Goal: Check status: Check status

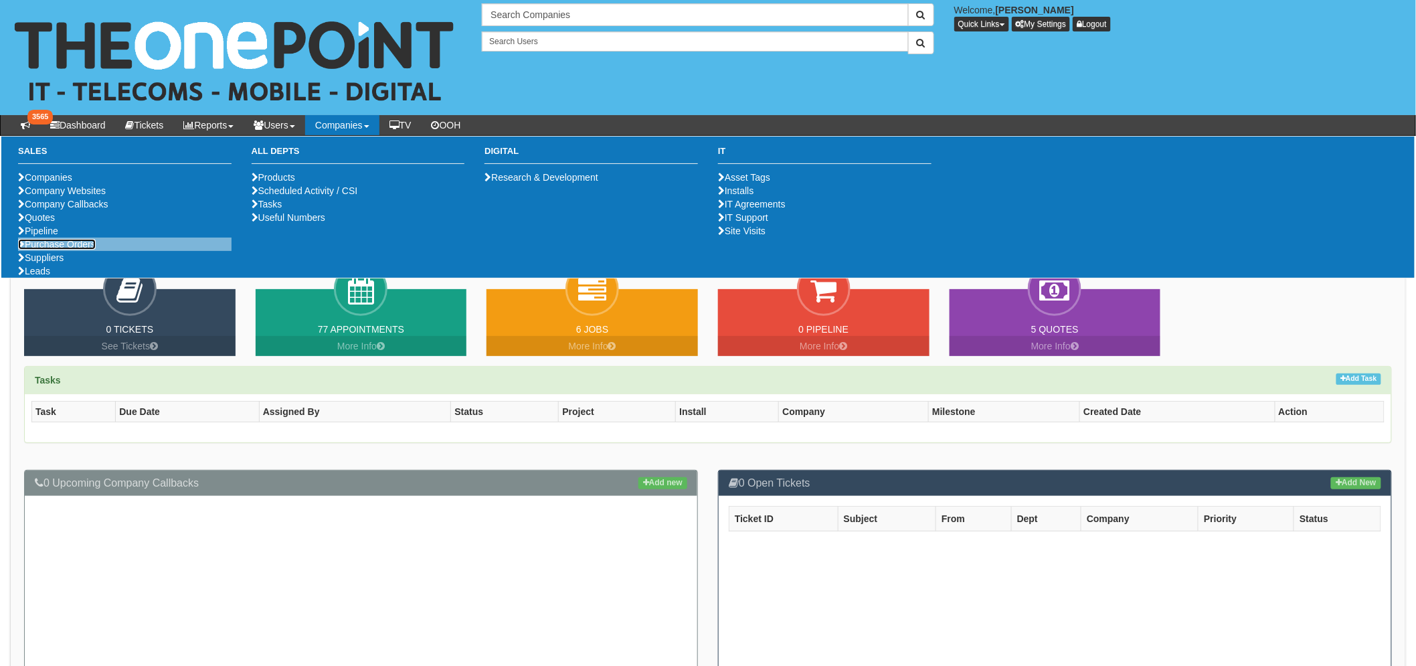
click at [81, 250] on link "Purchase Orders" at bounding box center [57, 244] width 78 height 11
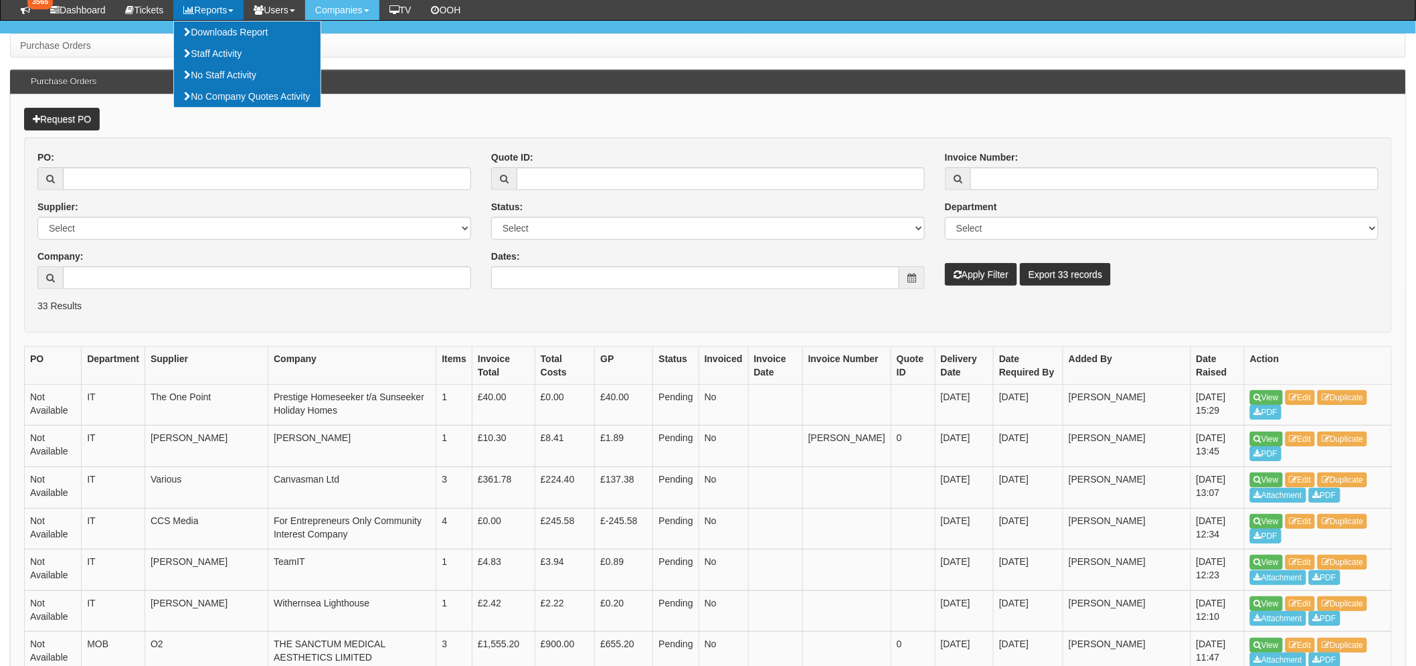
scroll to position [74, 0]
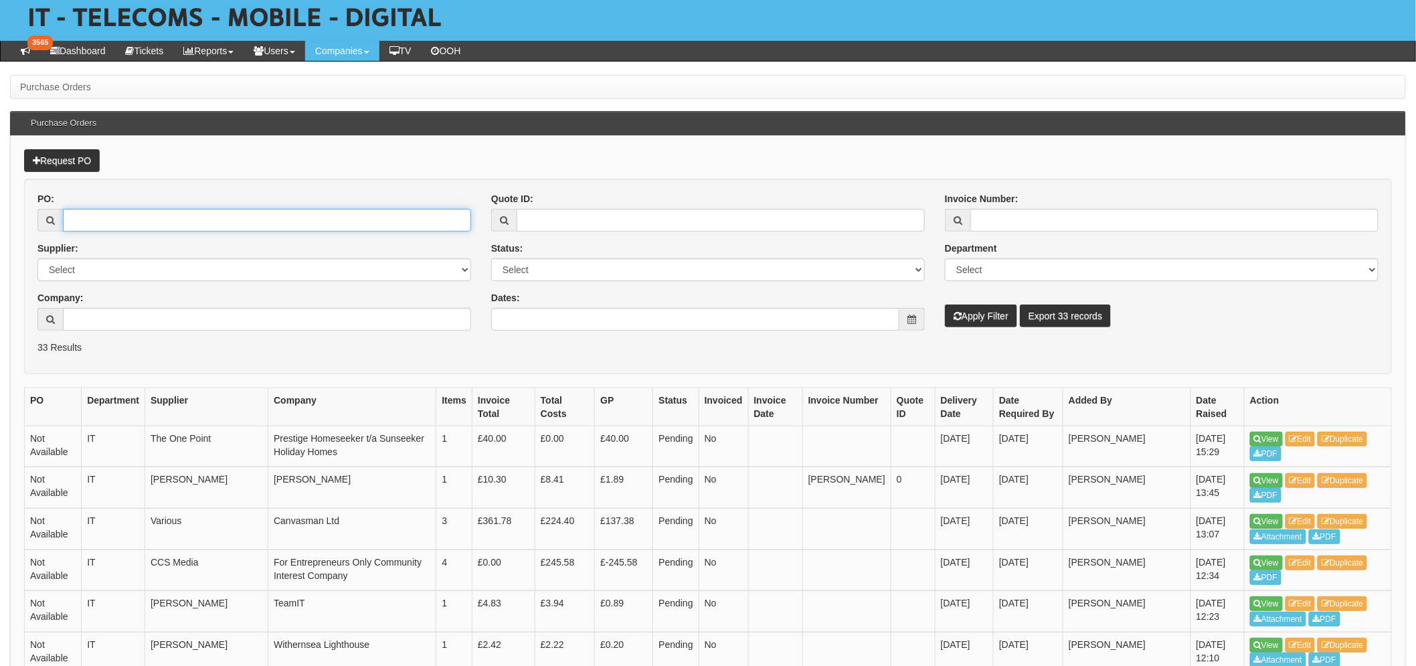
click at [124, 223] on input "PO:" at bounding box center [267, 220] width 408 height 23
type input "19720"
click at [945, 305] on button "Apply Filter" at bounding box center [981, 316] width 72 height 23
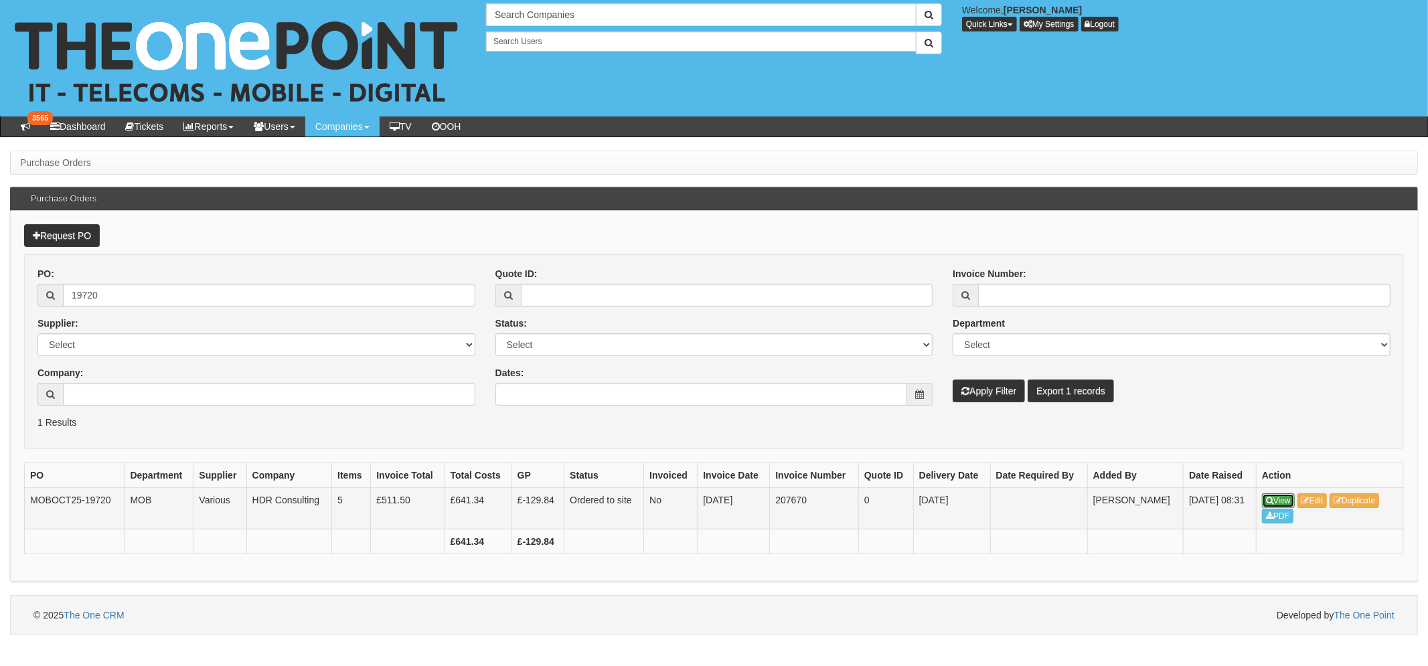
click at [1280, 497] on link "View" at bounding box center [1278, 500] width 33 height 15
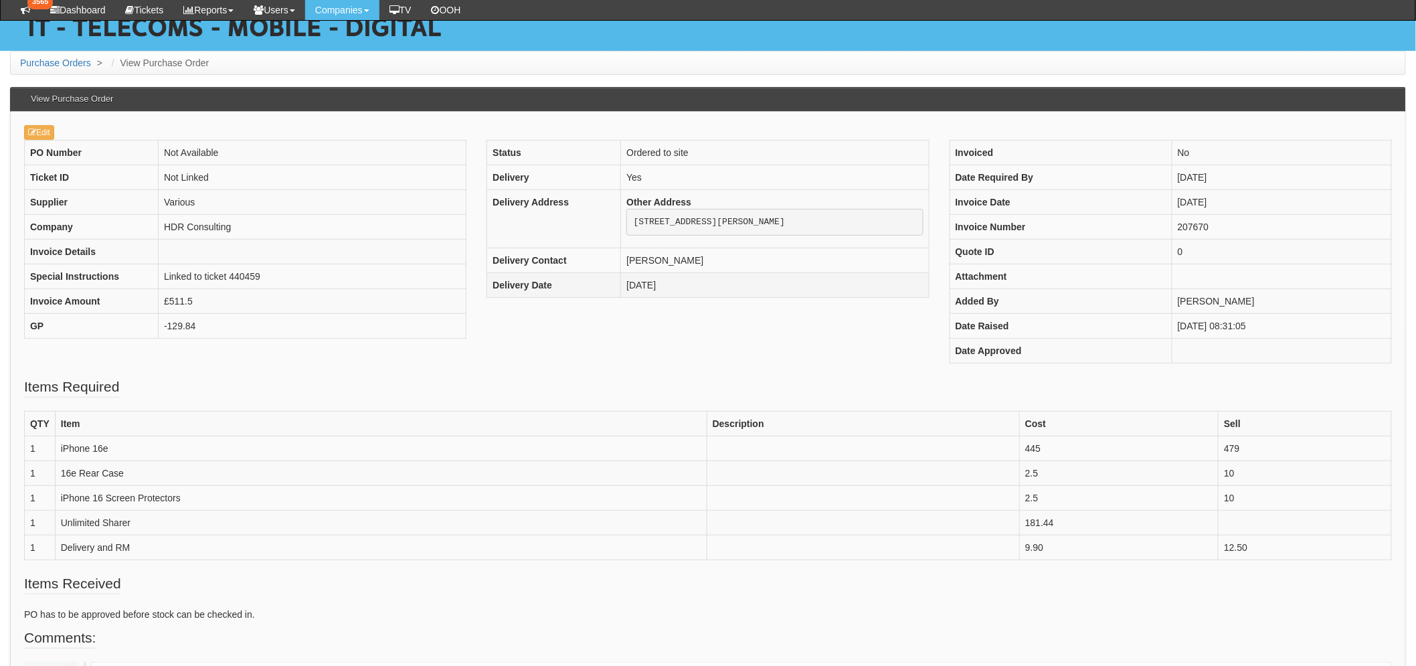
scroll to position [149, 0]
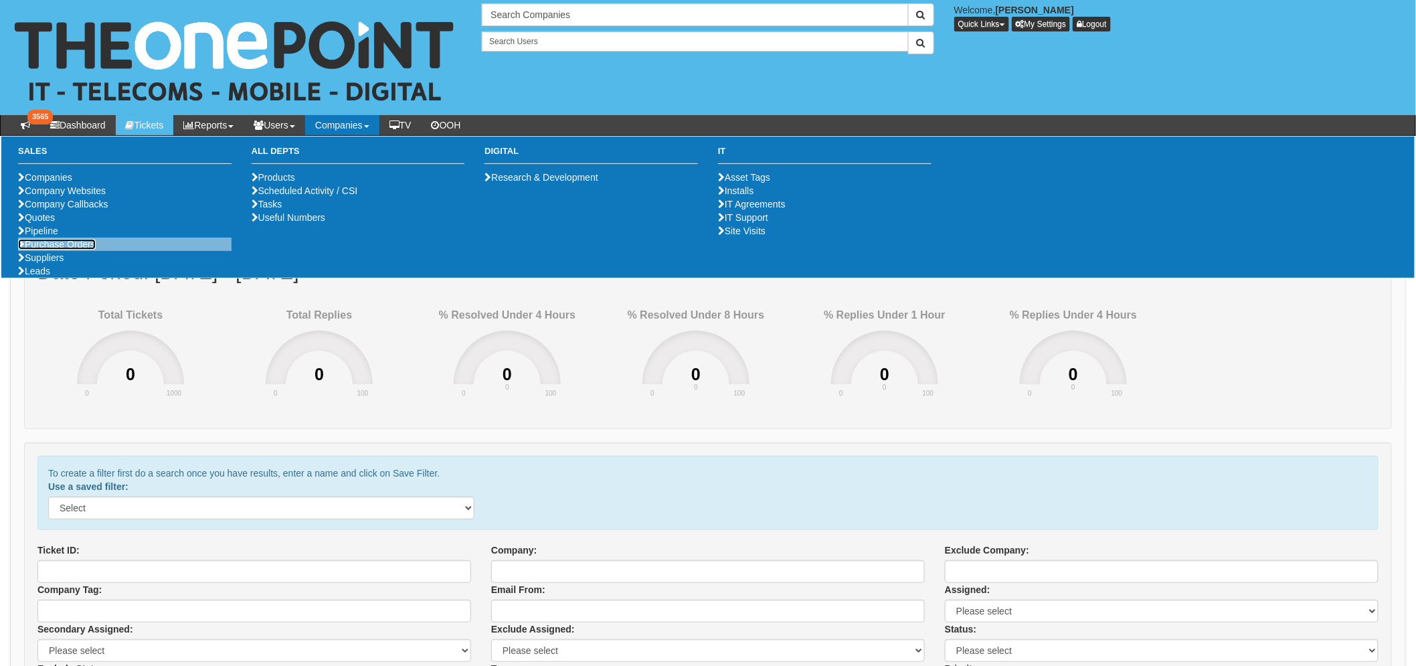
click at [74, 250] on link "Purchase Orders" at bounding box center [57, 244] width 78 height 11
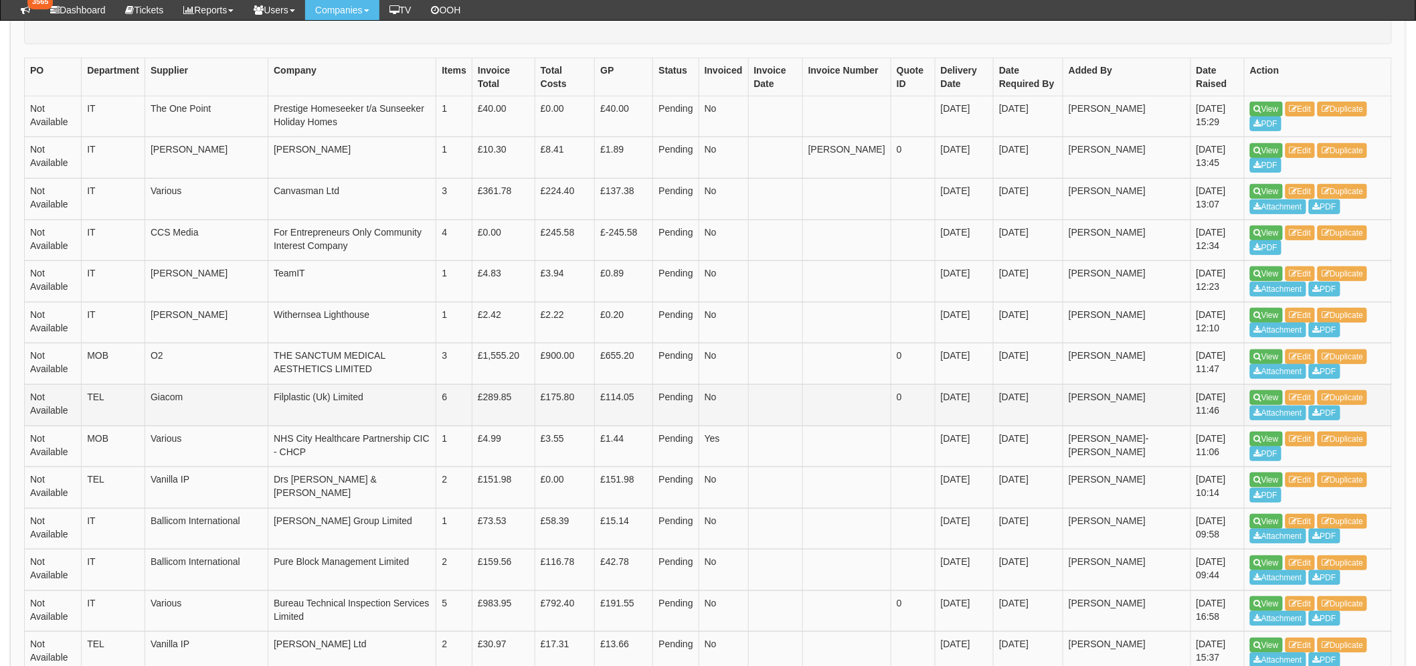
scroll to position [371, 0]
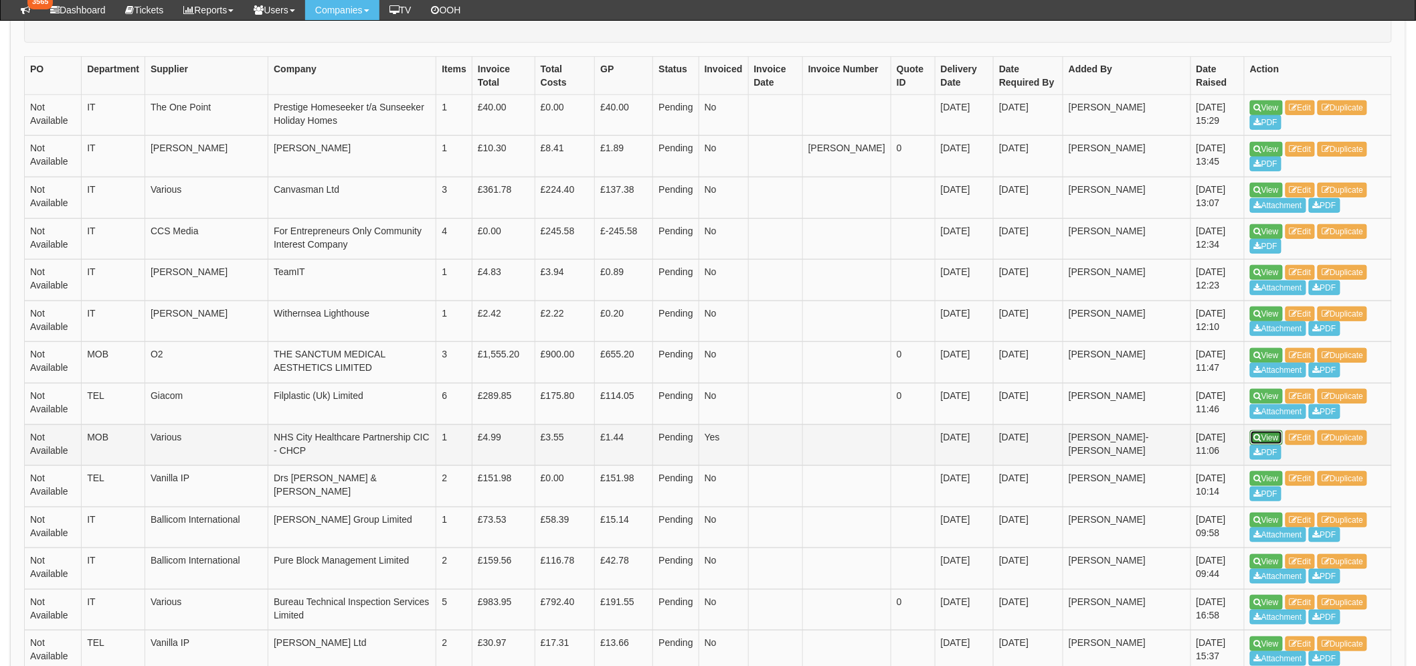
click at [1266, 438] on link "View" at bounding box center [1266, 437] width 33 height 15
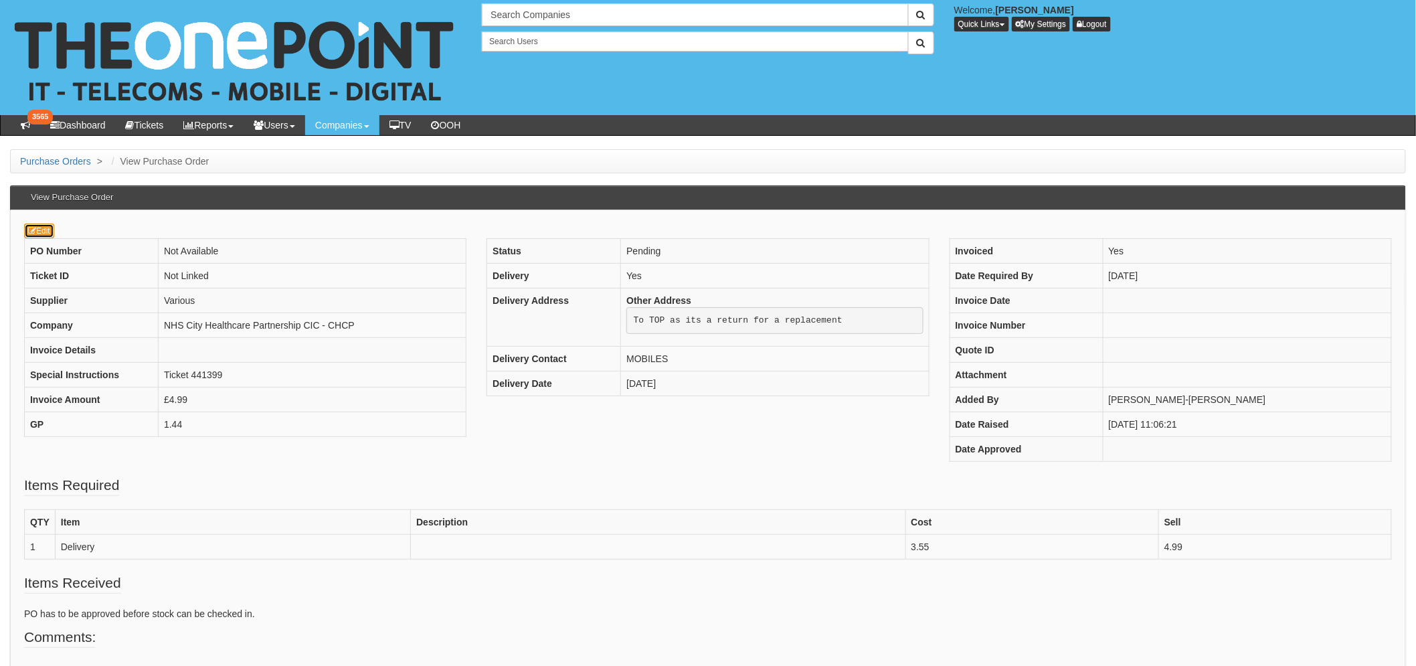
click at [35, 231] on icon at bounding box center [32, 231] width 8 height 8
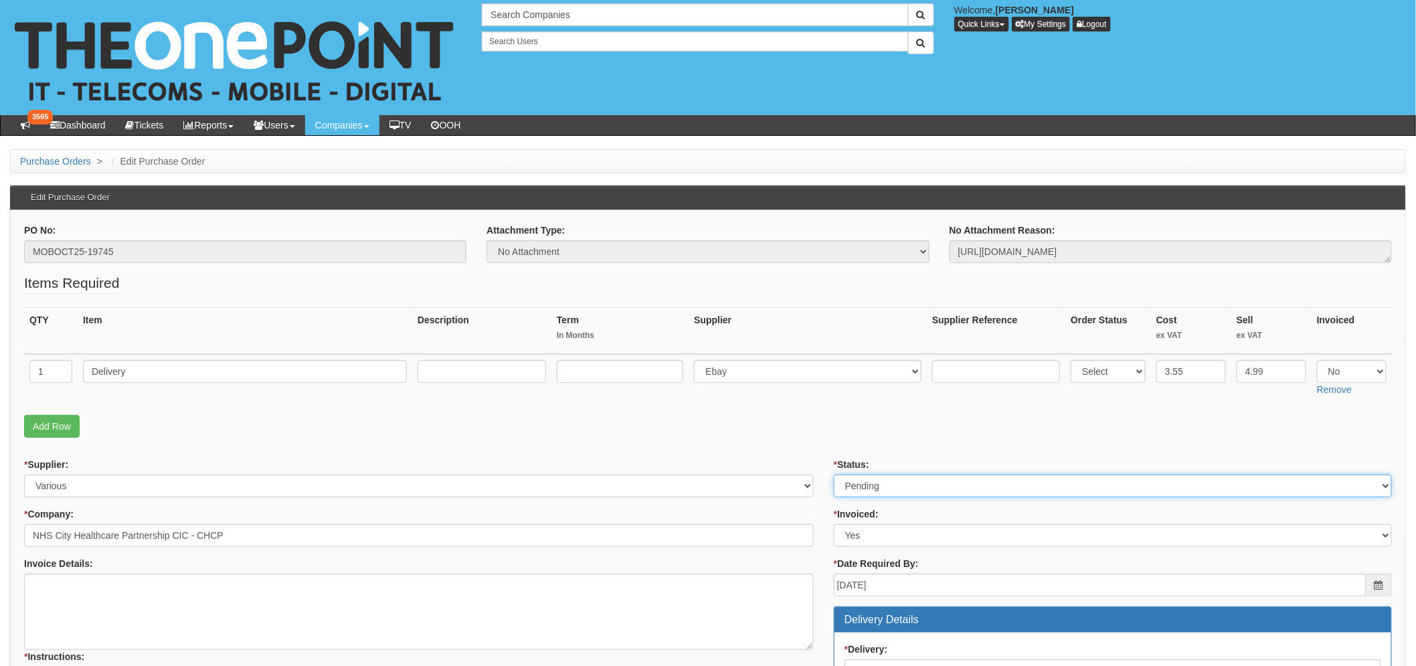
click at [893, 489] on select "Select Approved Completed Delivered Invoiced Ordered Ordered to site Part Order…" at bounding box center [1113, 486] width 558 height 23
select select "2"
click at [834, 475] on select "Select Approved Completed Delivered Invoiced Ordered Ordered to site Part Order…" at bounding box center [1113, 486] width 558 height 23
click at [586, 412] on fieldset "Items Required QTY Item Description Term In Months Supplier Supplier Reference …" at bounding box center [708, 358] width 1368 height 171
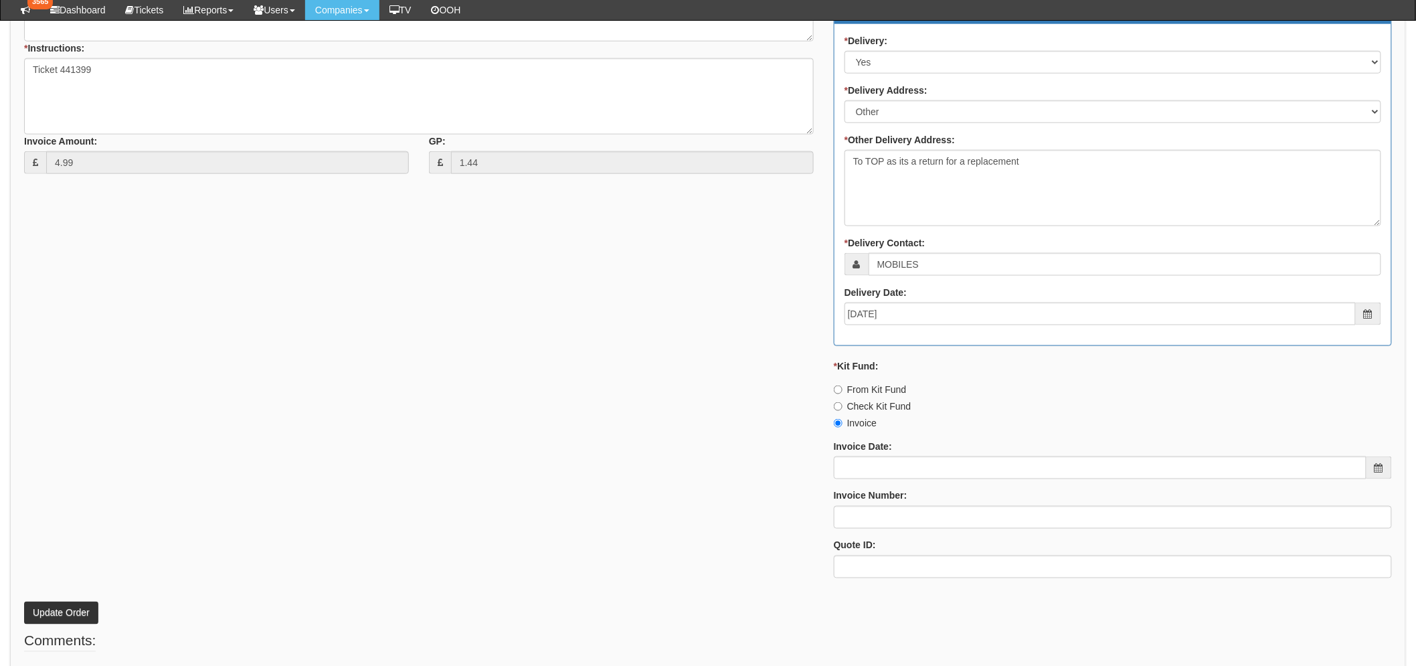
scroll to position [594, 0]
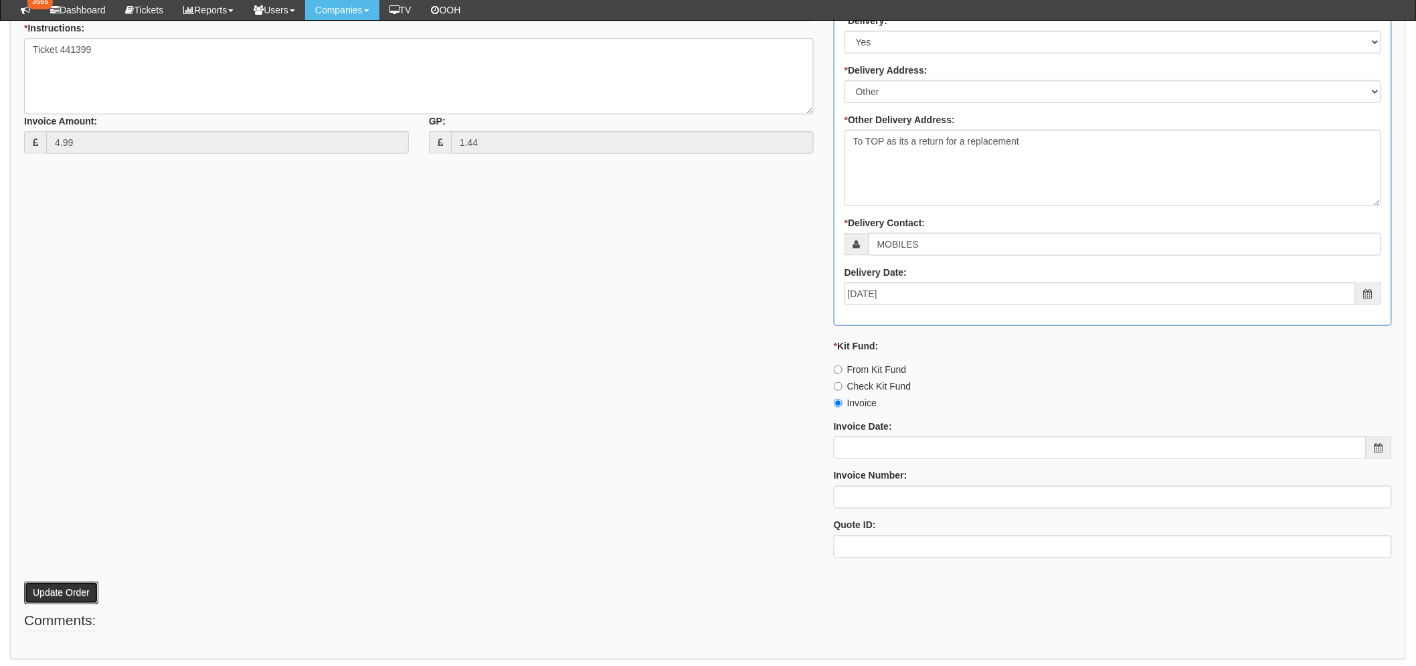
click at [62, 582] on button "Update Order" at bounding box center [61, 593] width 74 height 23
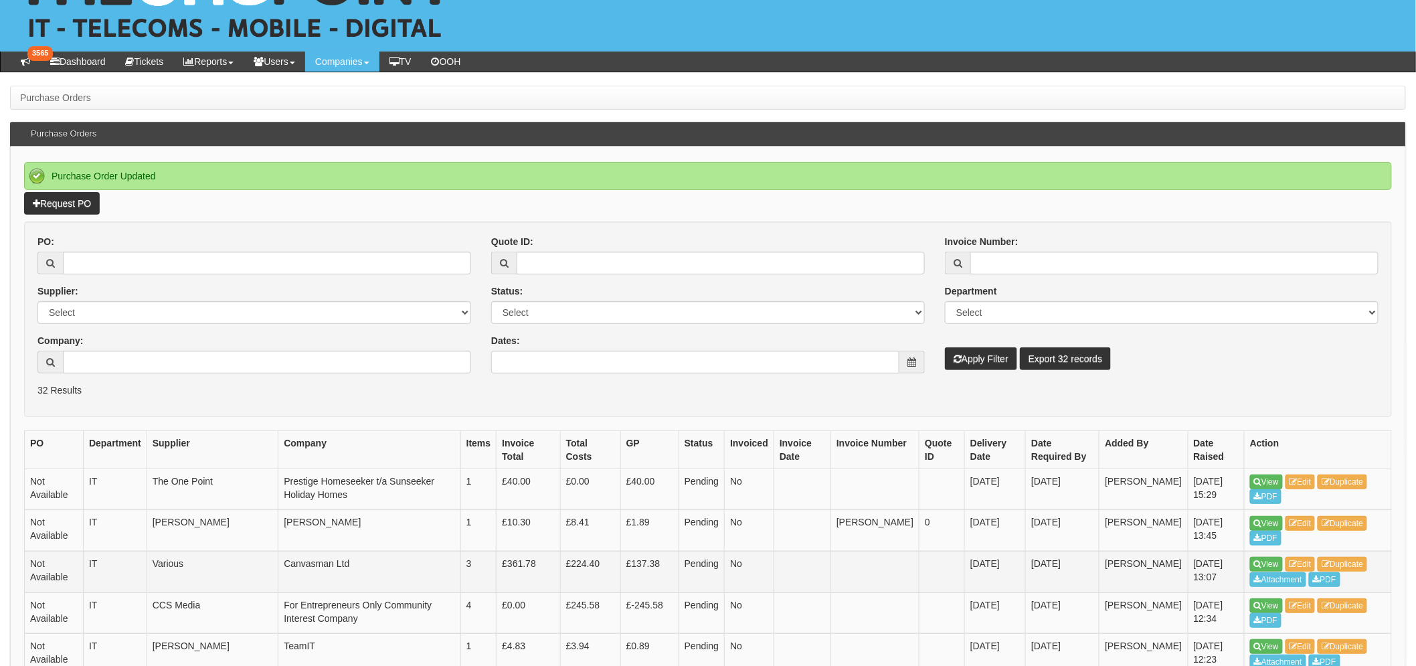
scroll to position [223, 0]
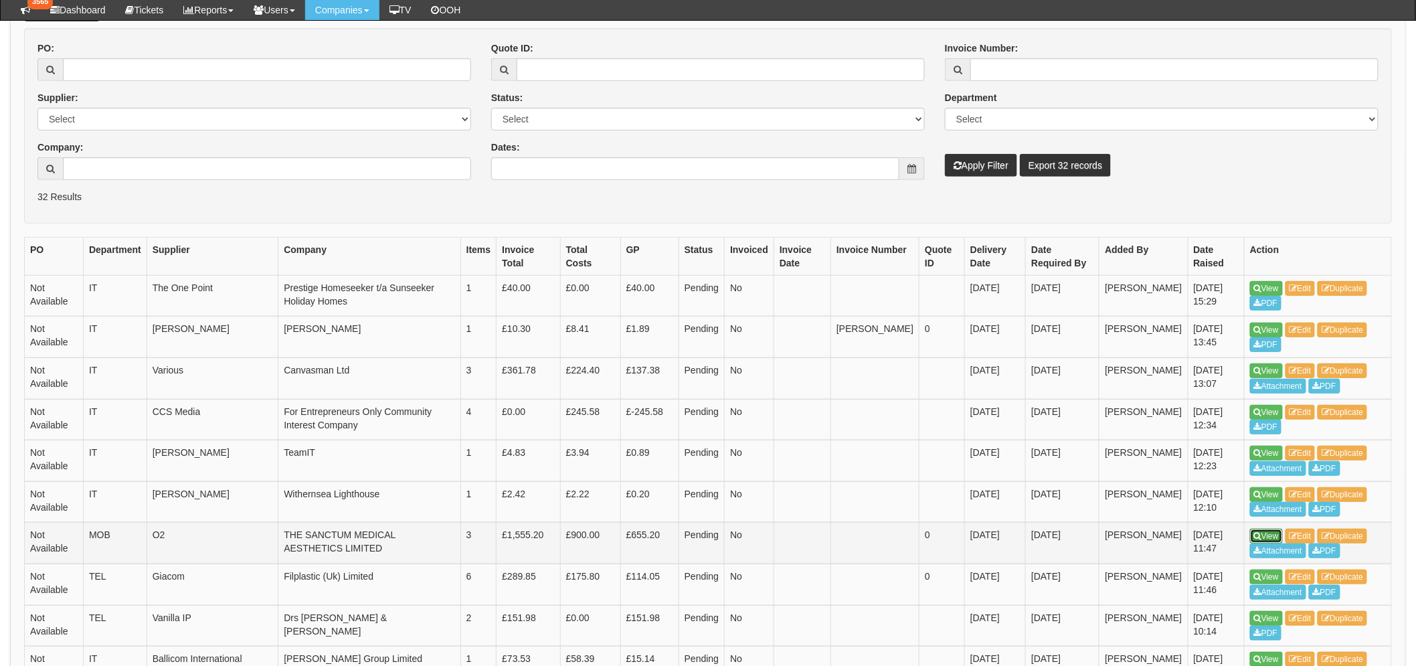
click at [1268, 531] on link "View" at bounding box center [1266, 536] width 33 height 15
